Goal: Task Accomplishment & Management: Use online tool/utility

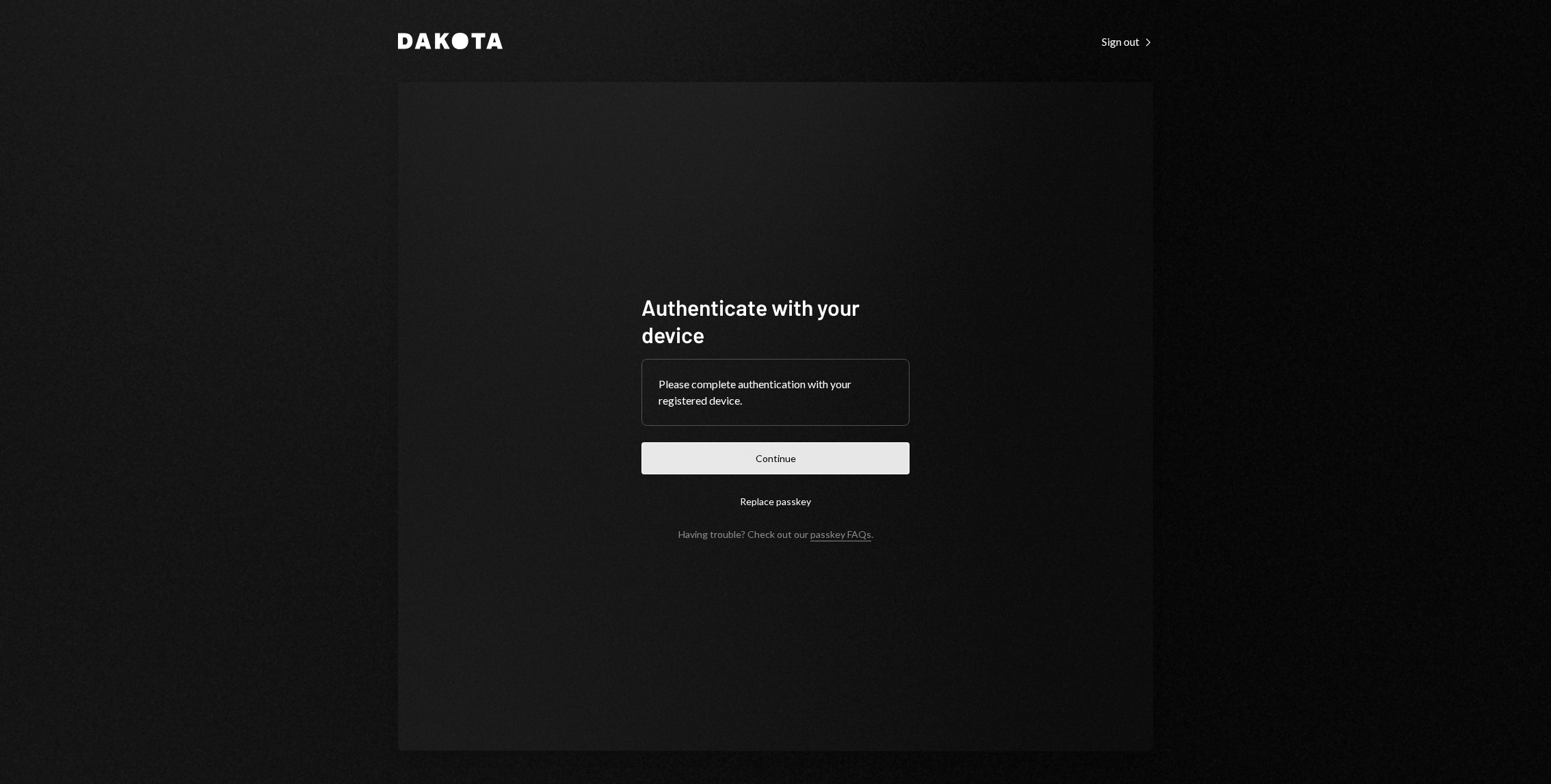
click at [738, 456] on button "Continue" at bounding box center [775, 458] width 268 height 32
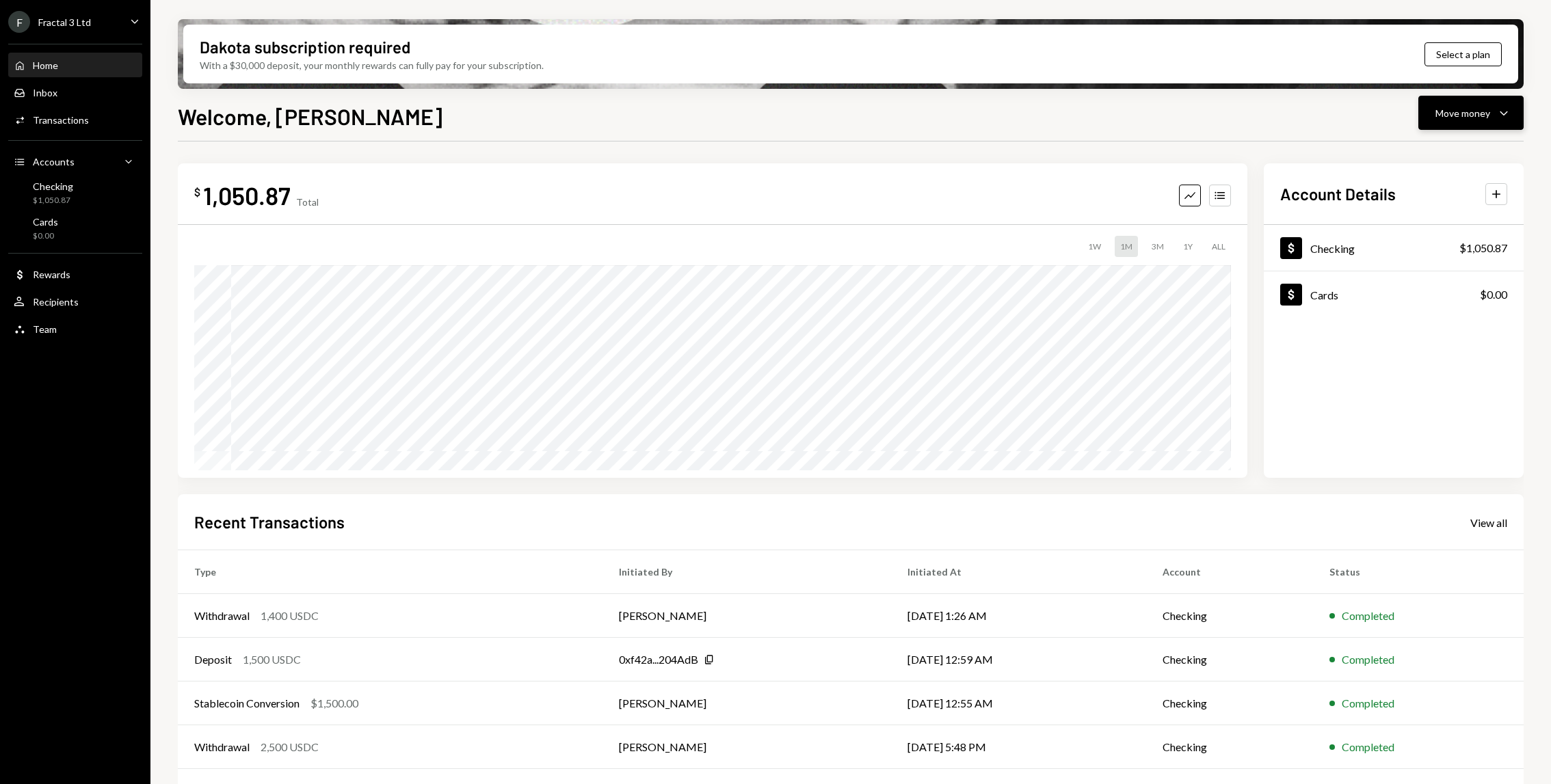
click at [1509, 121] on icon "Caret Down" at bounding box center [1504, 113] width 17 height 17
click at [1437, 208] on div "Deposit Deposit" at bounding box center [1450, 215] width 136 height 31
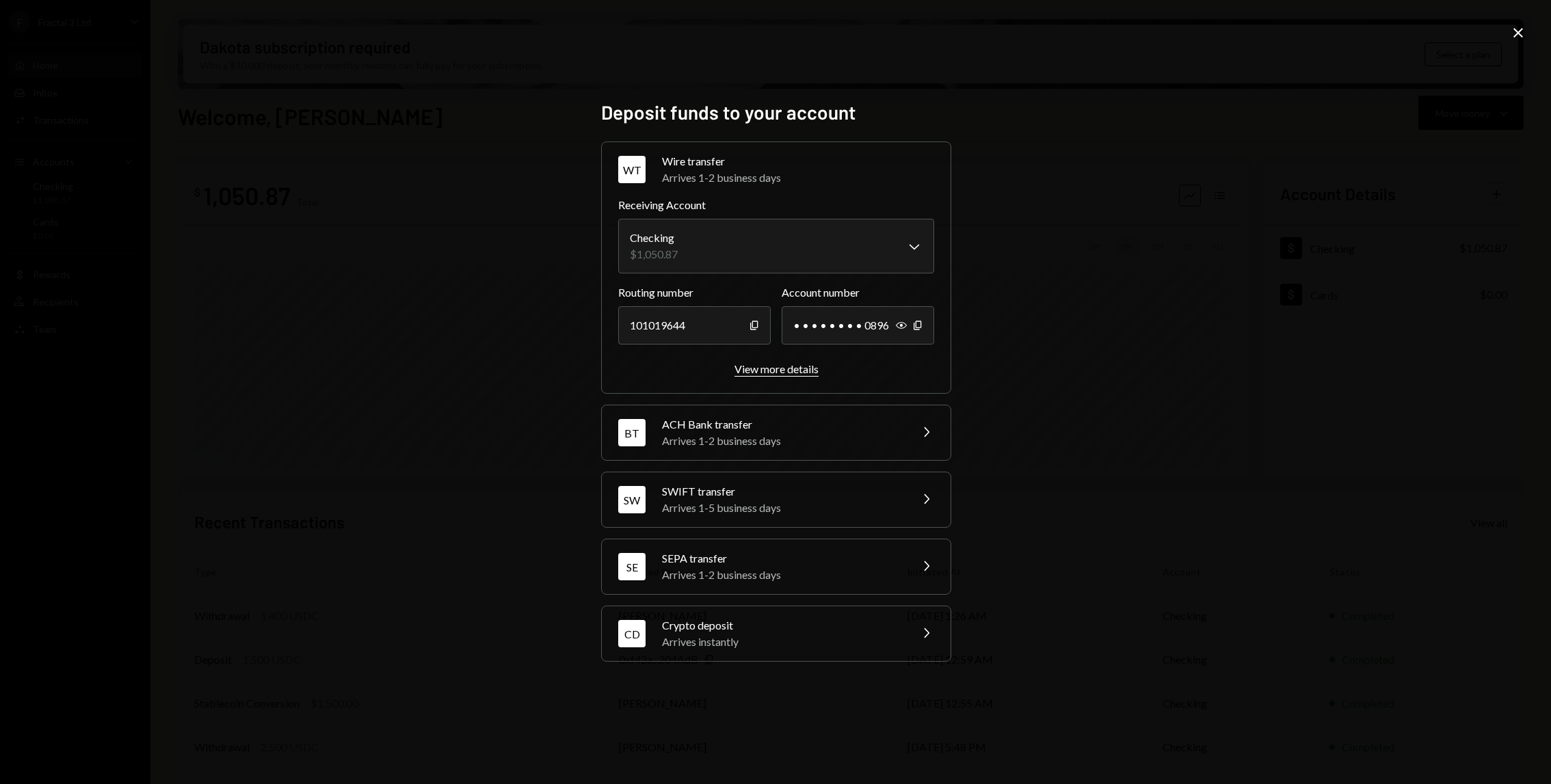
click at [744, 372] on div "View more details" at bounding box center [776, 369] width 84 height 13
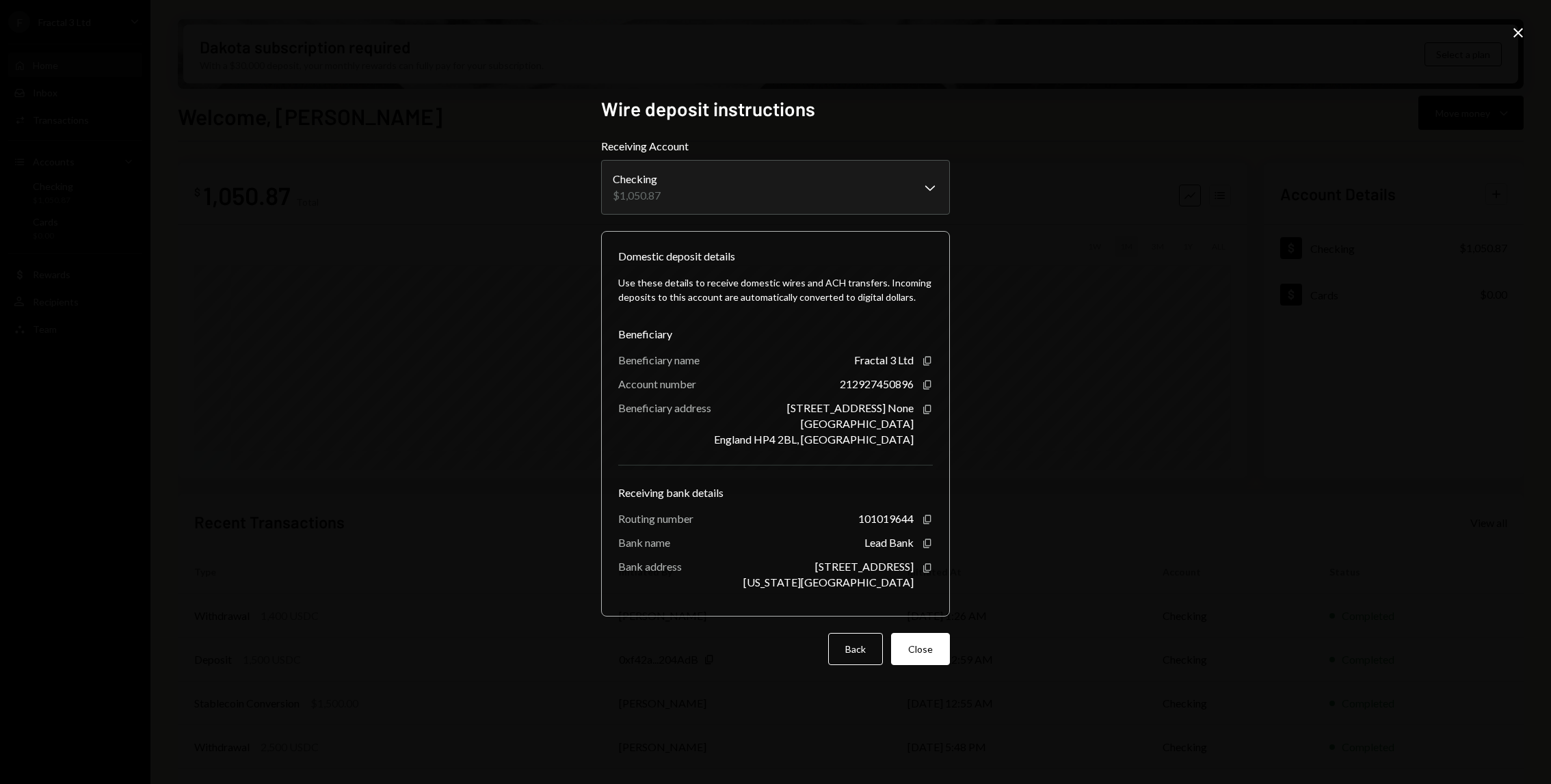
click at [1520, 40] on icon "Close" at bounding box center [1519, 33] width 17 height 17
